Goal: Complete application form

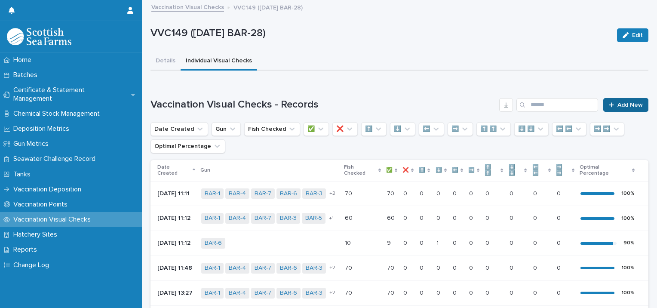
click at [618, 105] on span "Add New" at bounding box center [630, 105] width 25 height 6
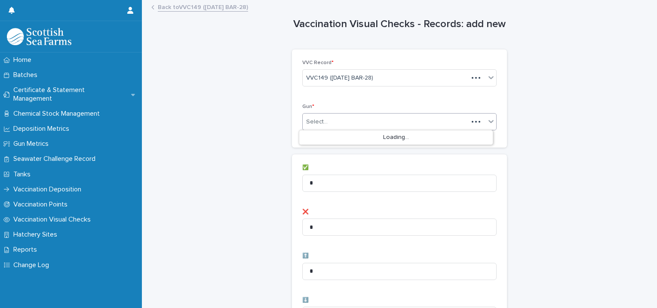
drag, startPoint x: 336, startPoint y: 120, endPoint x: 335, endPoint y: 141, distance: 20.7
click at [336, 120] on div "Select..." at bounding box center [386, 122] width 166 height 14
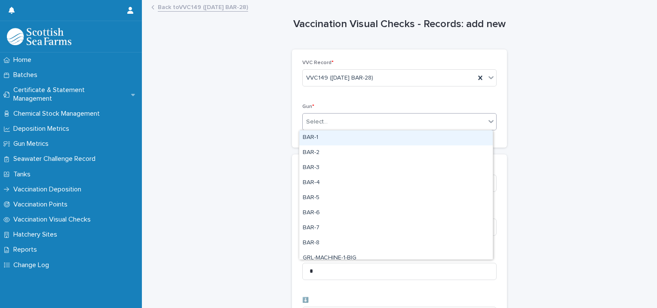
click at [335, 144] on div "BAR-1" at bounding box center [396, 137] width 194 height 15
click at [360, 122] on div "BAR-1" at bounding box center [389, 121] width 172 height 15
click at [348, 140] on div "BAR-2" at bounding box center [396, 137] width 194 height 15
click at [404, 123] on div "BAR-1 BAR-2" at bounding box center [389, 121] width 172 height 15
drag, startPoint x: 379, startPoint y: 140, endPoint x: 409, endPoint y: 132, distance: 31.2
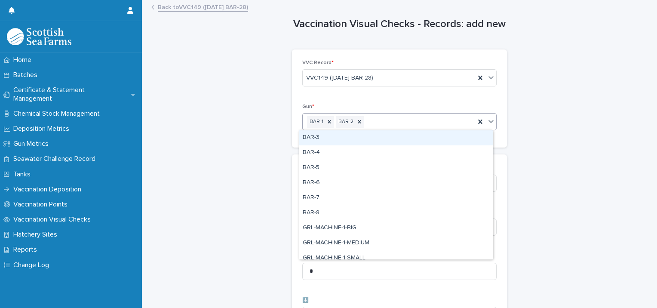
click at [380, 140] on div "BAR-3" at bounding box center [396, 137] width 194 height 15
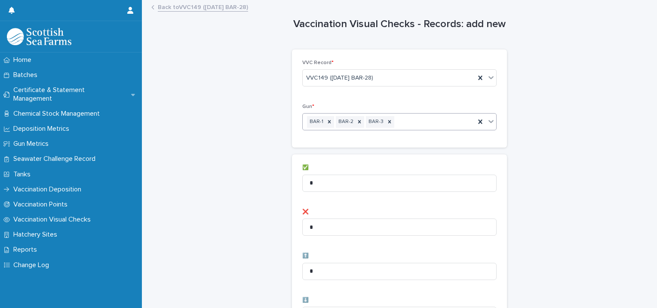
click at [418, 126] on div "BAR-1 BAR-2 BAR-3" at bounding box center [389, 121] width 172 height 15
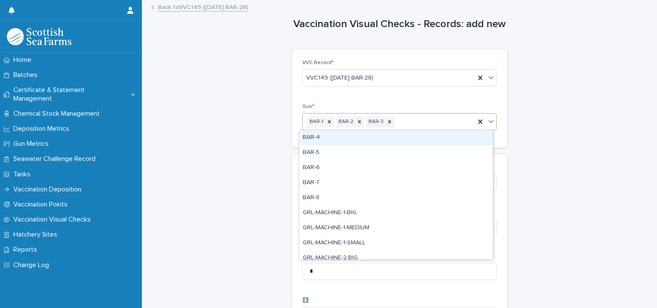
click at [401, 142] on div "BAR-4" at bounding box center [396, 137] width 194 height 15
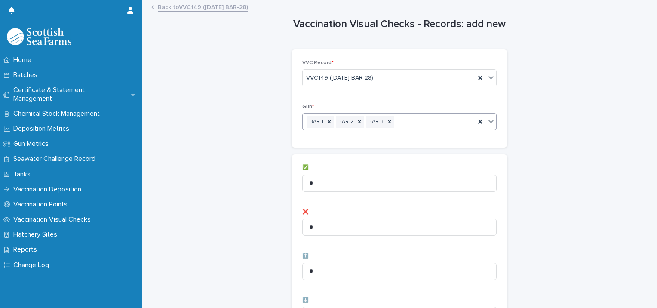
click at [426, 126] on div "BAR-1 BAR-2 BAR-3" at bounding box center [389, 121] width 172 height 15
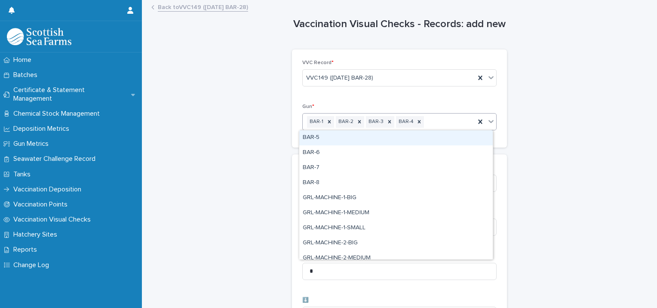
click at [412, 138] on div "BAR-5" at bounding box center [396, 137] width 194 height 15
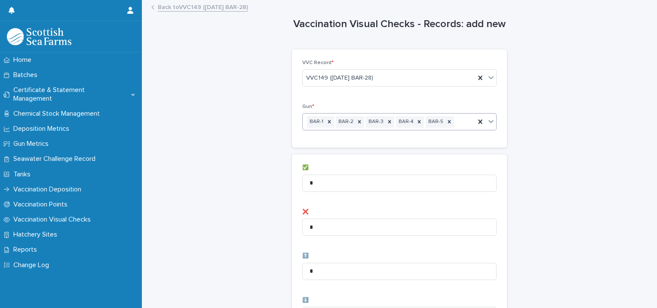
click at [459, 124] on div "BAR-1 BAR-2 BAR-3 BAR-4 BAR-5" at bounding box center [389, 121] width 172 height 15
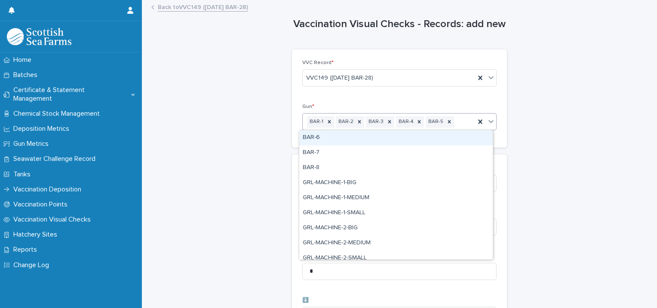
click at [434, 138] on div "BAR-6" at bounding box center [396, 137] width 194 height 15
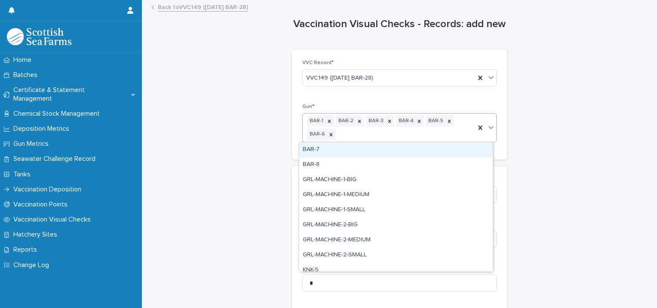
click at [442, 134] on div "BAR-1 BAR-2 BAR-3 BAR-4 BAR-5 BAR-6" at bounding box center [389, 128] width 172 height 28
click at [365, 152] on div "BAR-7" at bounding box center [396, 149] width 194 height 15
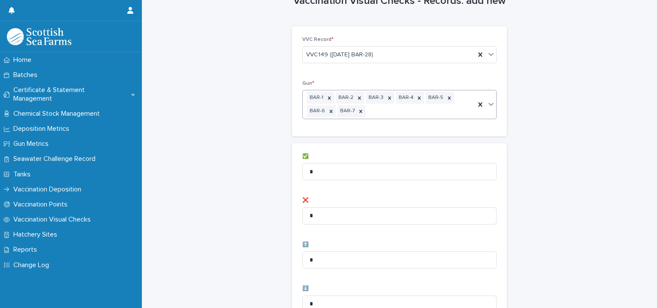
scroll to position [43, 0]
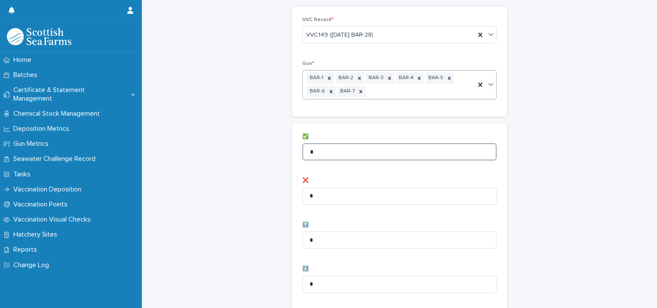
drag, startPoint x: 331, startPoint y: 153, endPoint x: 244, endPoint y: 149, distance: 86.5
click at [245, 149] on div "Vaccination Visual Checks - Records: add new Loading... Saving… Loading... Savi…" at bounding box center [400, 307] width 498 height 699
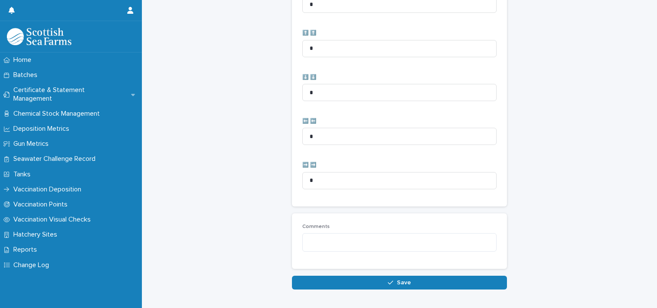
scroll to position [441, 0]
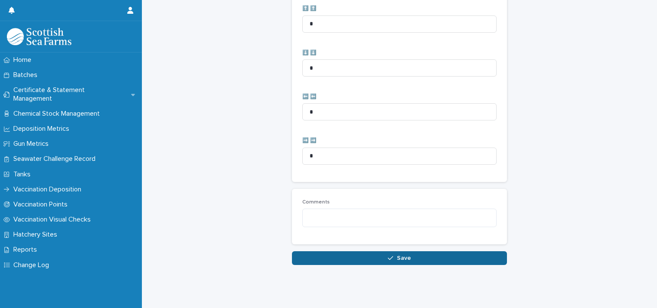
type input "**"
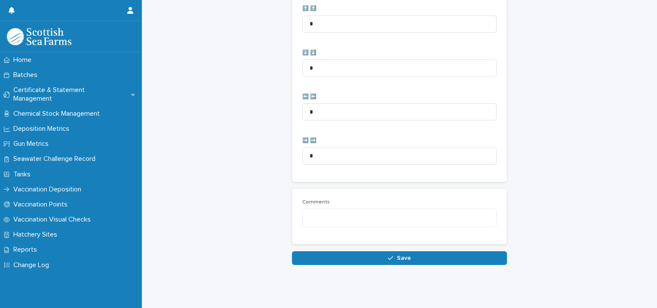
click at [356, 252] on button "Save" at bounding box center [399, 258] width 215 height 14
